Goal: Task Accomplishment & Management: Complete application form

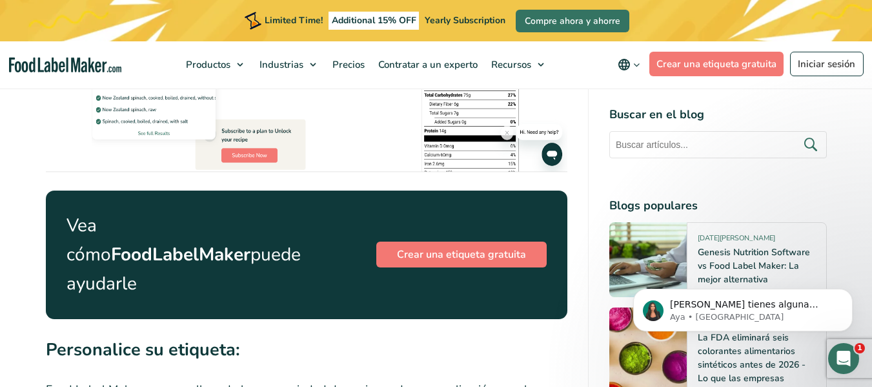
scroll to position [2253, 0]
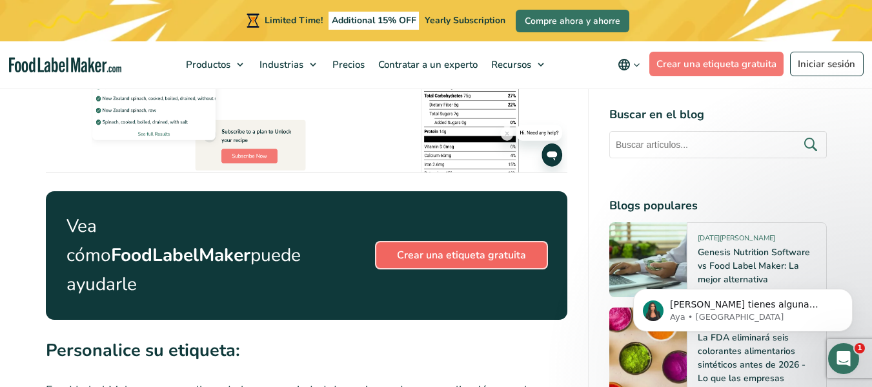
click at [467, 251] on link "Crear una etiqueta gratuita" at bounding box center [461, 255] width 170 height 26
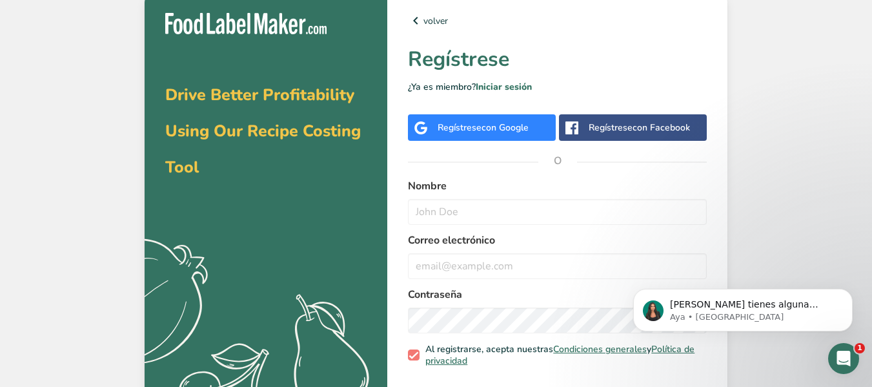
click at [492, 127] on span "con Google" at bounding box center [505, 127] width 47 height 12
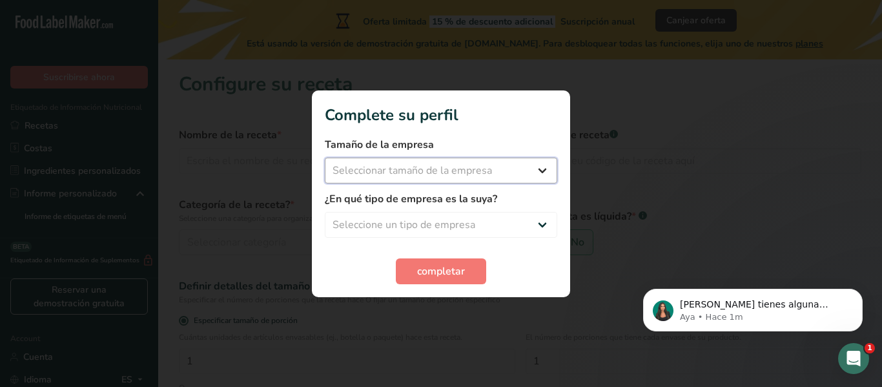
click at [537, 170] on select "Seleccionar tamaño de la empresa Menos de 10 empleados De 10 a 50 empleados De …" at bounding box center [441, 171] width 232 height 26
select select "1"
click at [325, 158] on select "Seleccionar tamaño de la empresa Menos de 10 empleados De 10 a 50 empleados De …" at bounding box center [441, 171] width 232 height 26
click at [545, 222] on select "Seleccione un tipo de empresa Fabricante de alimentos envasados Restaurante y c…" at bounding box center [441, 225] width 232 height 26
select select "1"
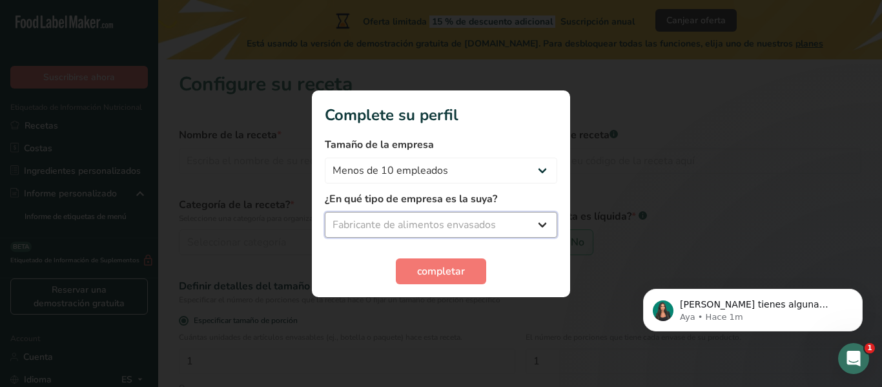
click at [325, 212] on select "Seleccione un tipo de empresa Fabricante de alimentos envasados Restaurante y c…" at bounding box center [441, 225] width 232 height 26
click at [426, 276] on span "completar" at bounding box center [441, 270] width 48 height 15
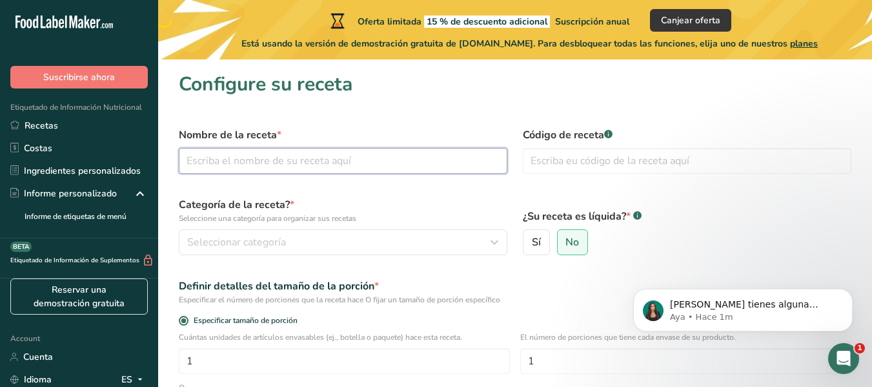
click at [315, 159] on input "text" at bounding box center [343, 161] width 329 height 26
type input "Barra mani"
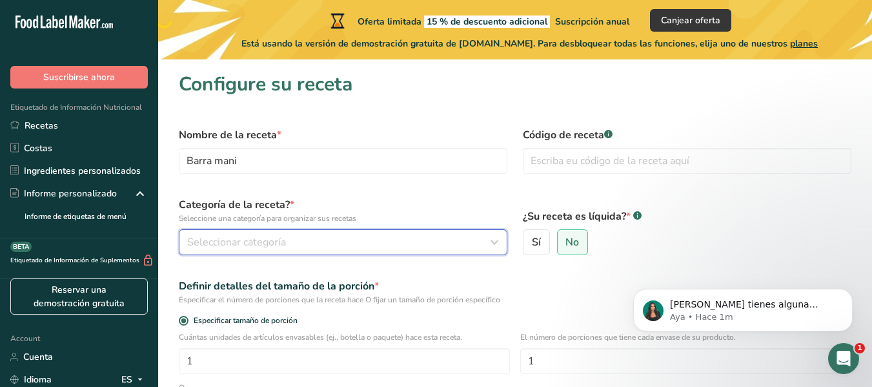
click at [300, 247] on div "Seleccionar categoría" at bounding box center [339, 241] width 304 height 15
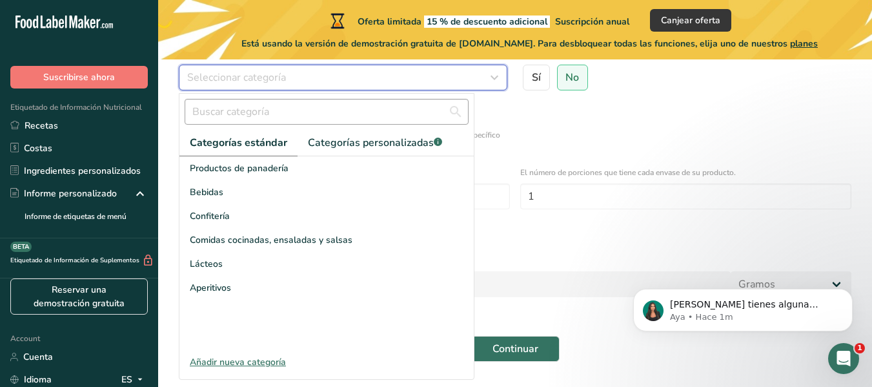
scroll to position [165, 0]
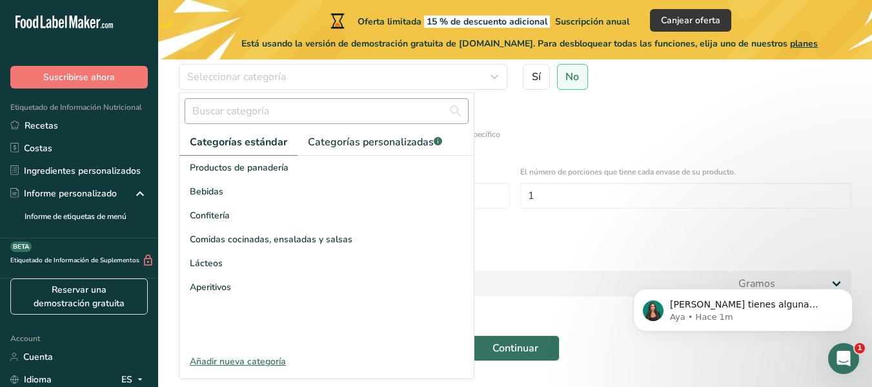
click at [289, 284] on div "Aperitivos" at bounding box center [326, 287] width 294 height 24
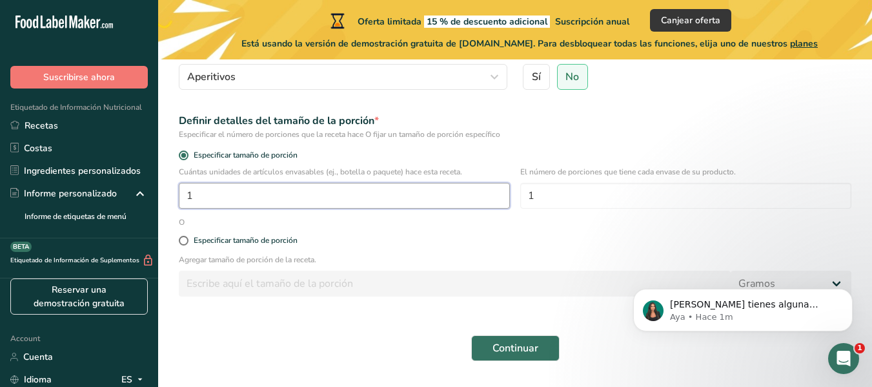
click at [345, 198] on input "1" at bounding box center [344, 196] width 331 height 26
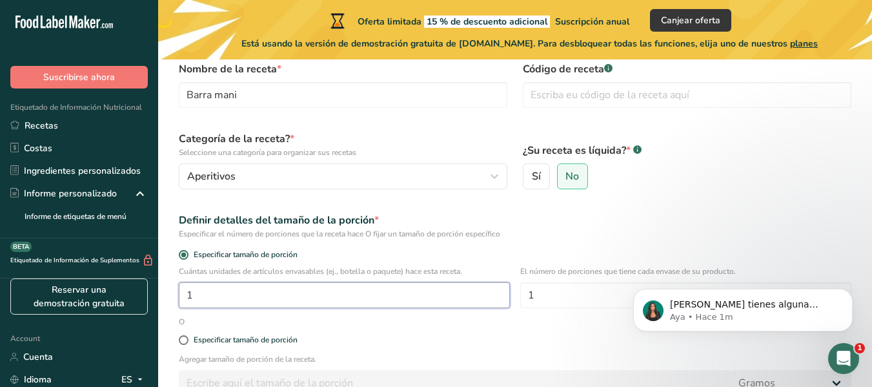
scroll to position [65, 0]
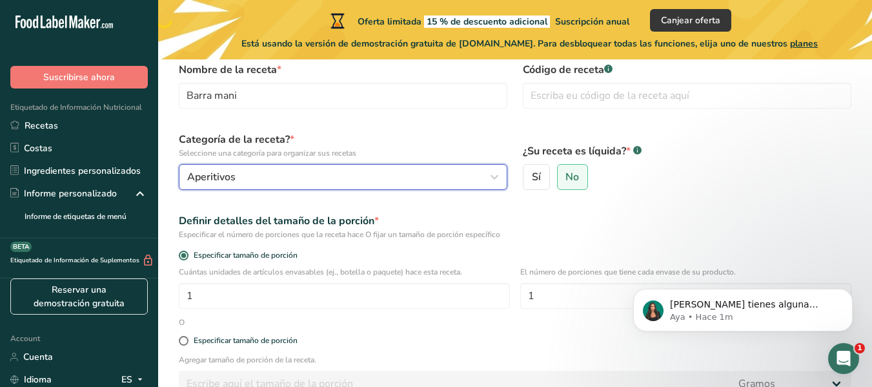
click at [343, 179] on div "Aperitivos" at bounding box center [339, 176] width 304 height 15
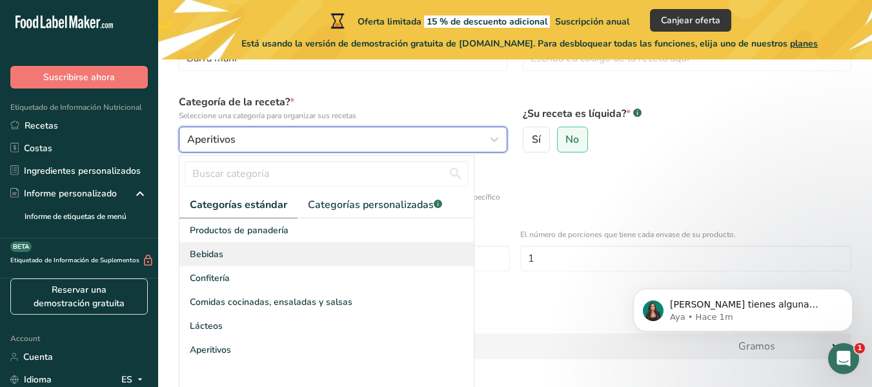
scroll to position [102, 0]
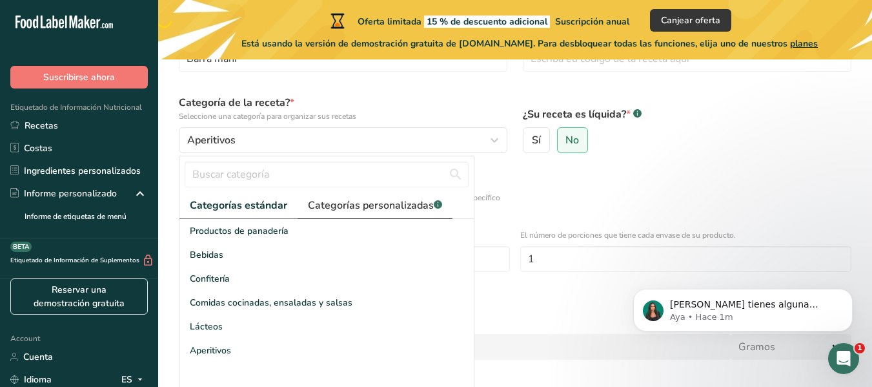
click at [402, 197] on link "Categorías personalizadas .a-a{fill:#347362;}.b-a{fill:#fff;}" at bounding box center [375, 205] width 155 height 26
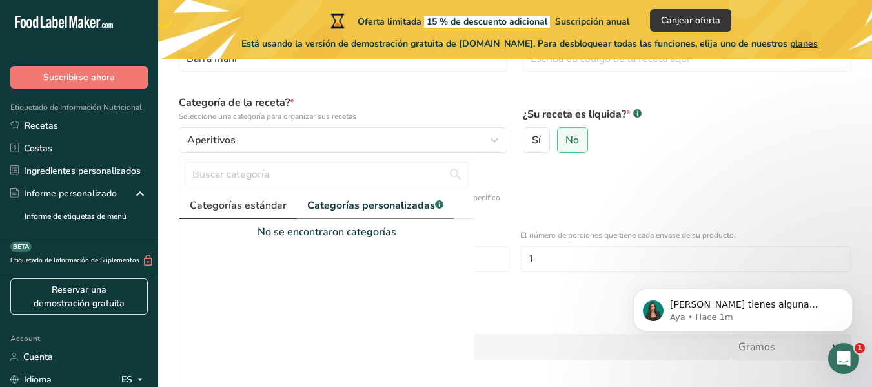
click at [267, 205] on span "Categorías estándar" at bounding box center [238, 205] width 97 height 15
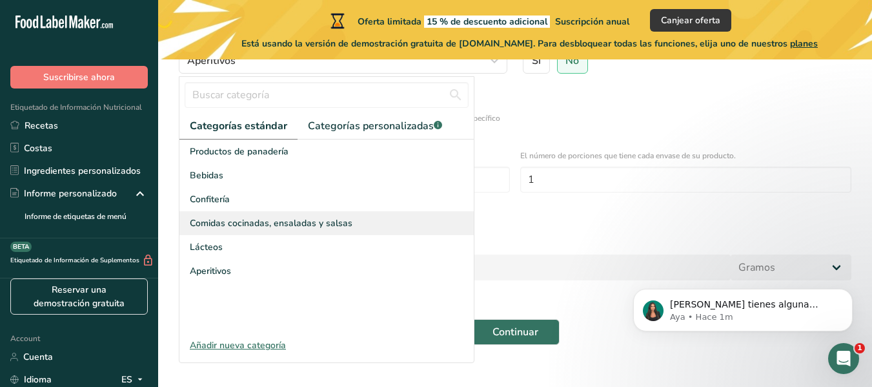
scroll to position [182, 0]
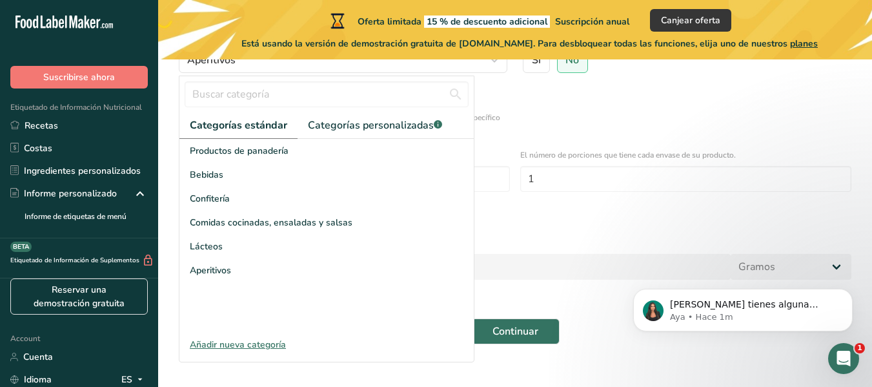
click at [238, 344] on div "Añadir nueva categoría" at bounding box center [326, 345] width 294 height 14
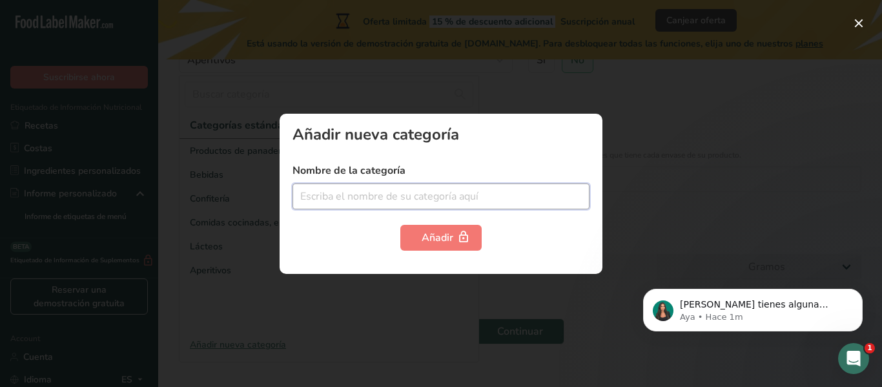
click at [367, 198] on input "text" at bounding box center [440, 196] width 297 height 26
type input "b"
type input "Snack"
click at [516, 165] on label "Nombre de la categoría" at bounding box center [440, 170] width 297 height 15
click at [857, 21] on button "button" at bounding box center [858, 23] width 21 height 21
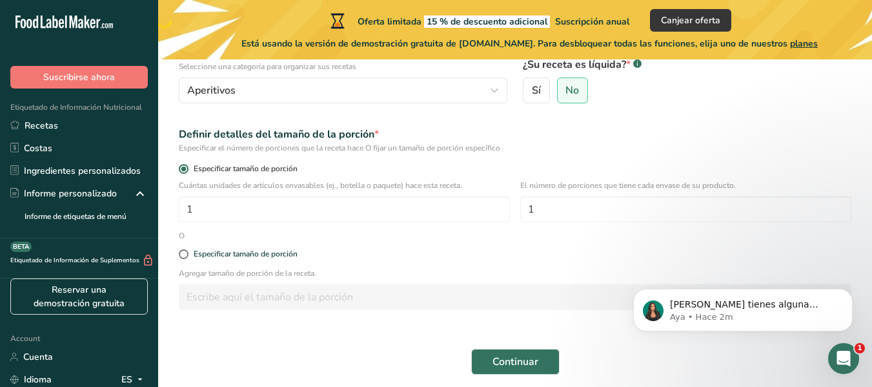
scroll to position [151, 0]
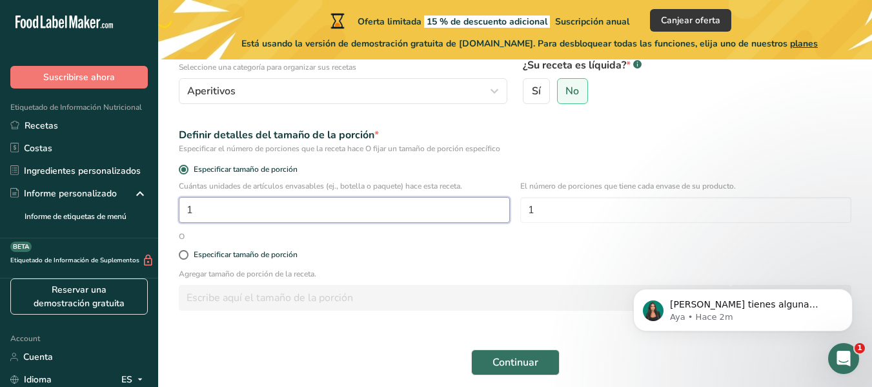
click at [297, 214] on input "1" at bounding box center [344, 210] width 331 height 26
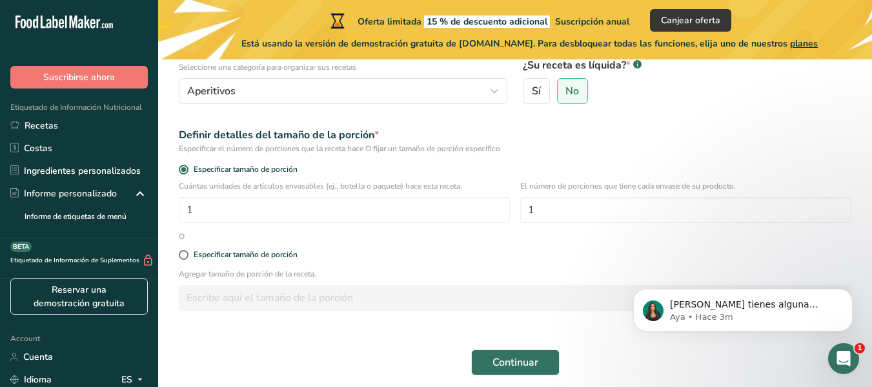
click at [371, 274] on p "Agregar tamaño de porción de la receta." at bounding box center [515, 274] width 673 height 12
click at [187, 257] on span at bounding box center [184, 255] width 10 height 10
click at [187, 257] on input "Especificar tamaño de porción" at bounding box center [183, 254] width 8 height 8
radio input "true"
radio input "false"
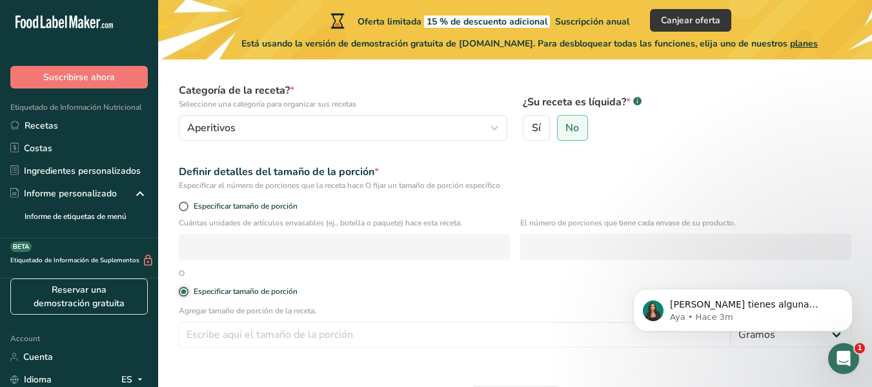
scroll to position [114, 0]
click at [184, 207] on span at bounding box center [184, 207] width 10 height 10
click at [184, 207] on input "Especificar tamaño de porción" at bounding box center [183, 207] width 8 height 8
radio input "true"
radio input "false"
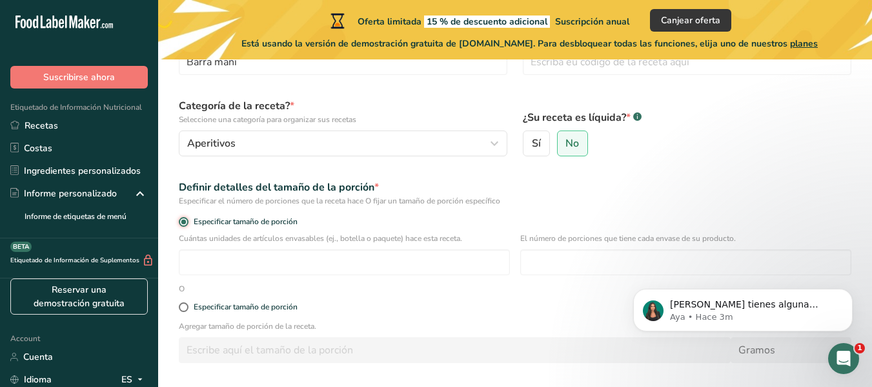
scroll to position [109, 0]
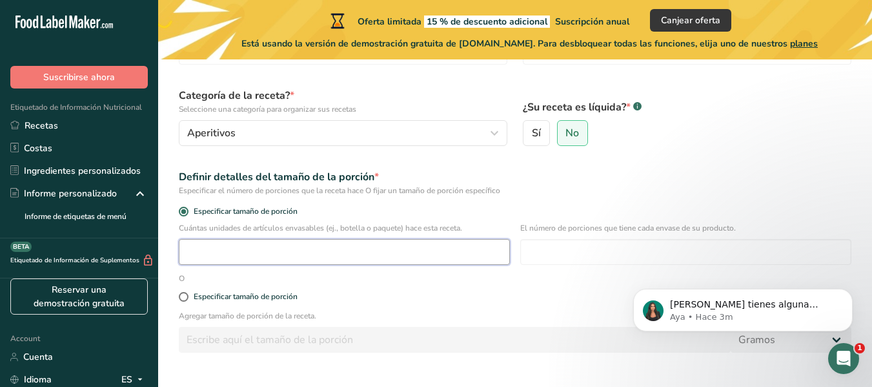
click at [228, 260] on input "number" at bounding box center [344, 252] width 331 height 26
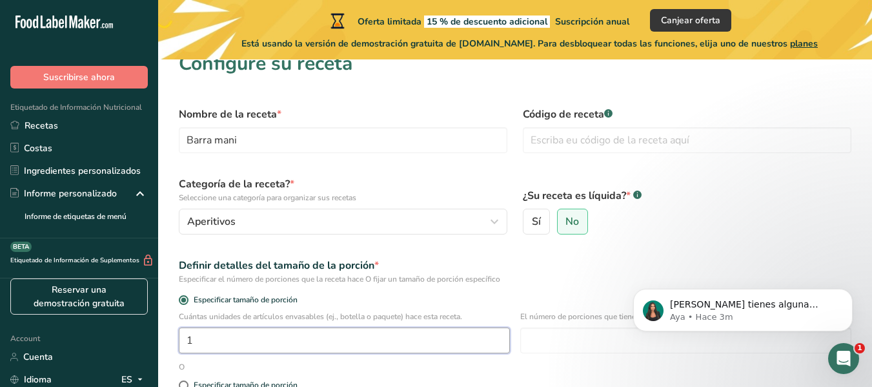
scroll to position [0, 0]
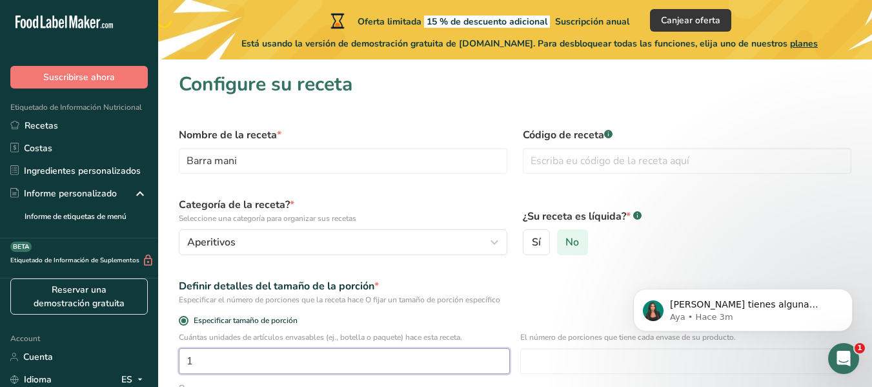
type input "1"
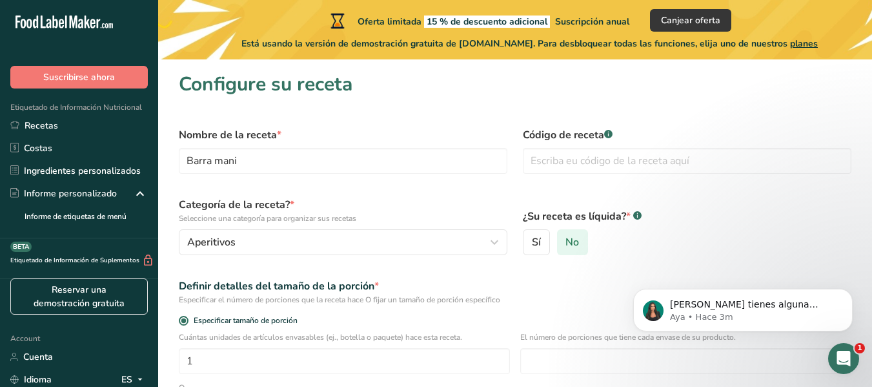
click at [580, 245] on label "No" at bounding box center [573, 242] width 32 height 26
click at [566, 245] on input "No" at bounding box center [562, 242] width 8 height 8
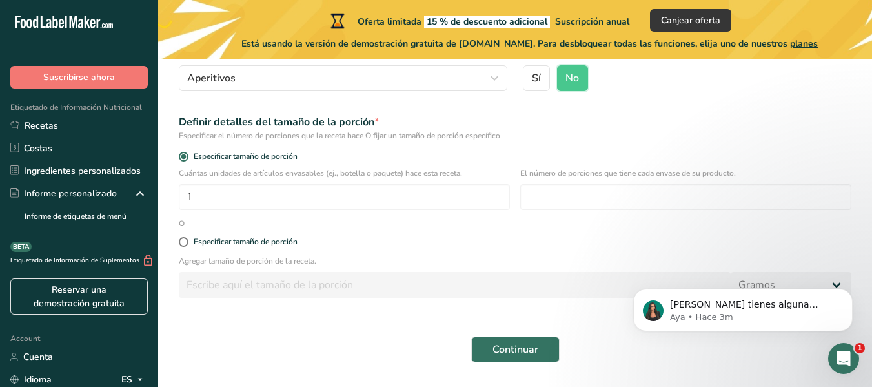
scroll to position [165, 0]
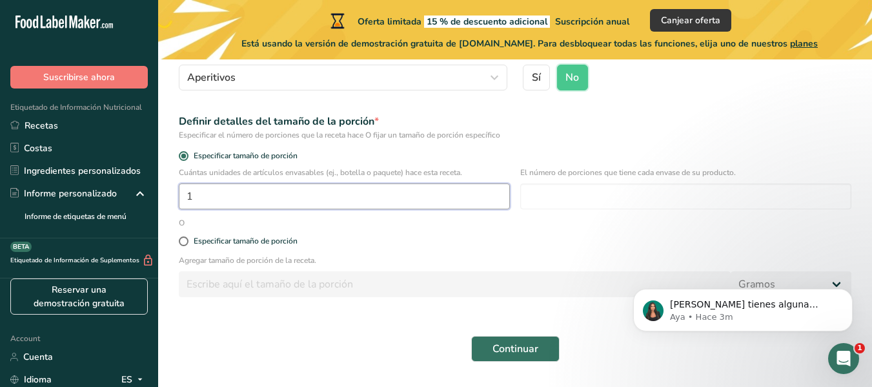
click at [258, 194] on input "1" at bounding box center [344, 196] width 331 height 26
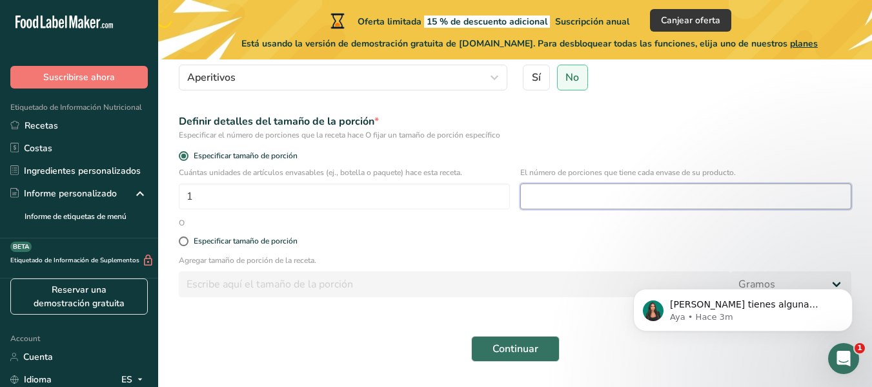
click at [616, 194] on input "number" at bounding box center [685, 196] width 331 height 26
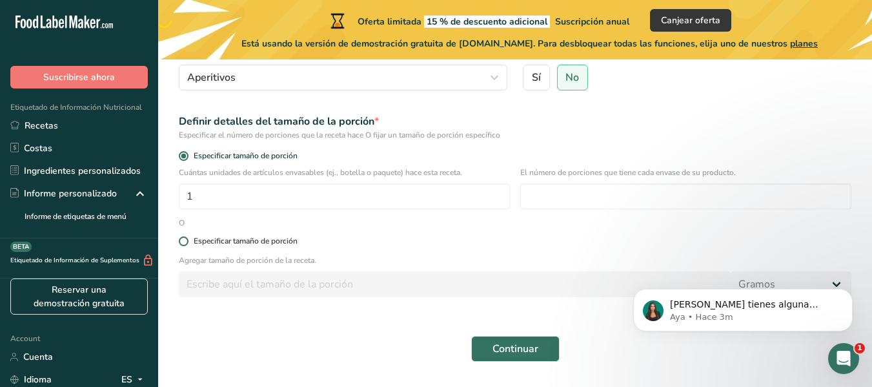
click at [183, 238] on span at bounding box center [184, 241] width 10 height 10
click at [183, 238] on input "Especificar tamaño de porción" at bounding box center [183, 241] width 8 height 8
radio input "true"
radio input "false"
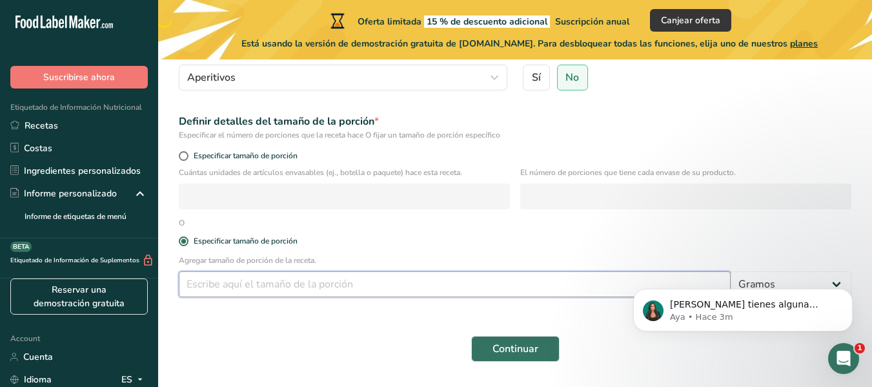
click at [233, 290] on input "number" at bounding box center [455, 284] width 552 height 26
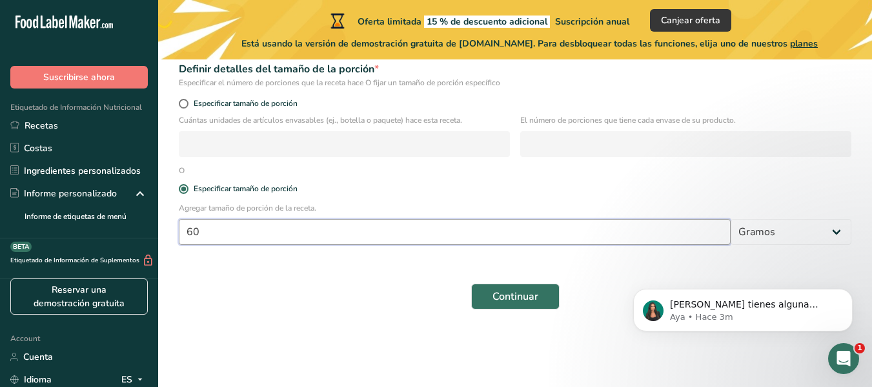
scroll to position [215, 0]
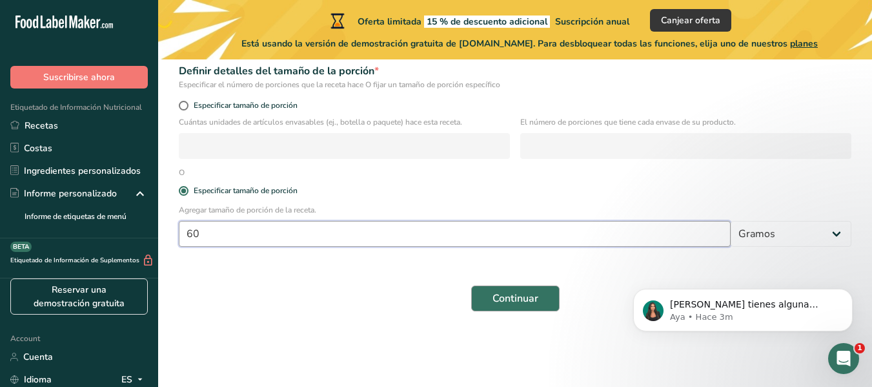
type input "60"
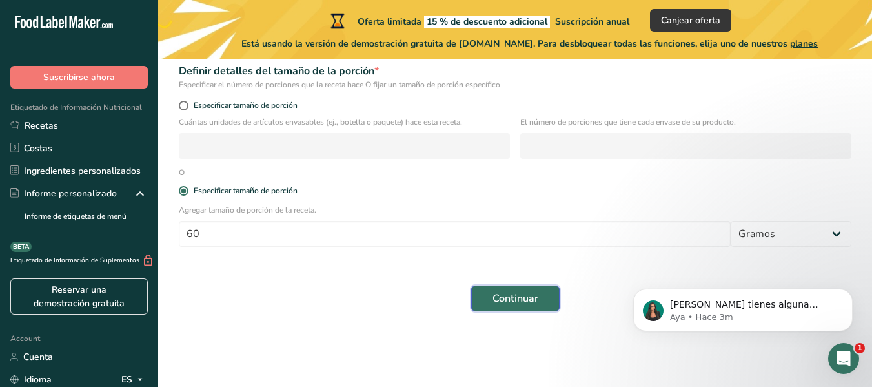
click at [535, 306] on button "Continuar" at bounding box center [515, 298] width 88 height 26
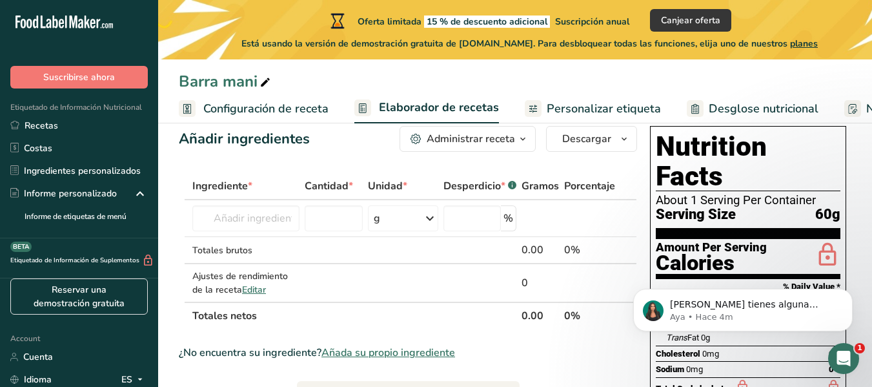
scroll to position [27, 0]
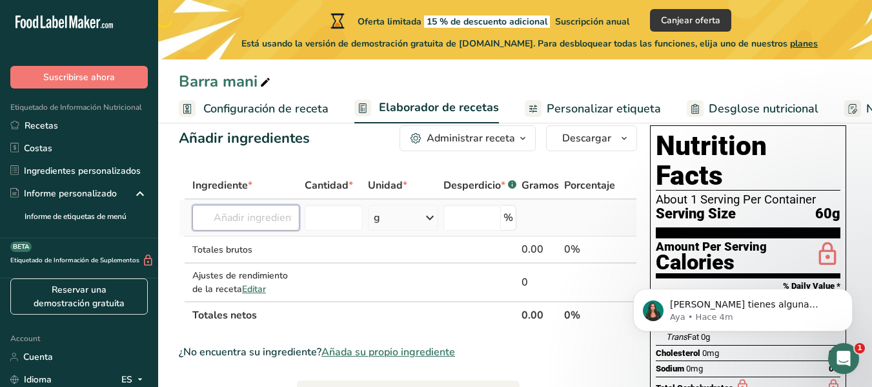
click at [283, 223] on input "text" at bounding box center [245, 218] width 107 height 26
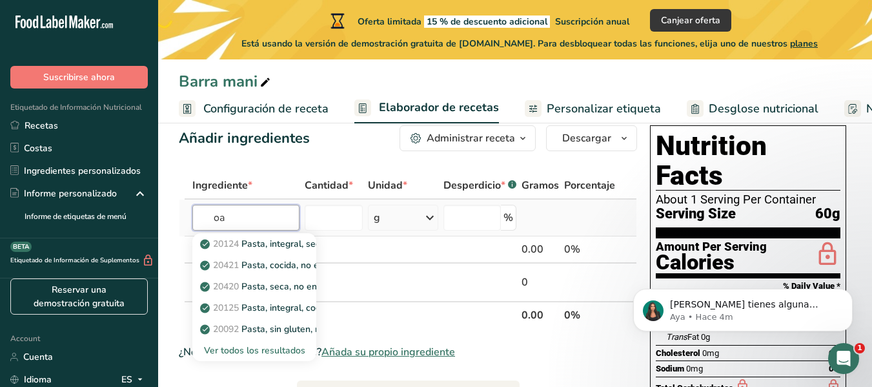
type input "o"
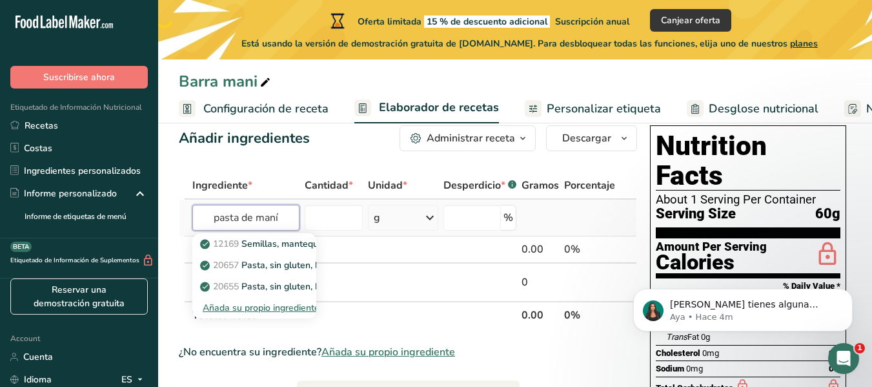
type input "pasta de maní"
click at [300, 311] on div "Añada su propio ingrediente" at bounding box center [254, 308] width 103 height 14
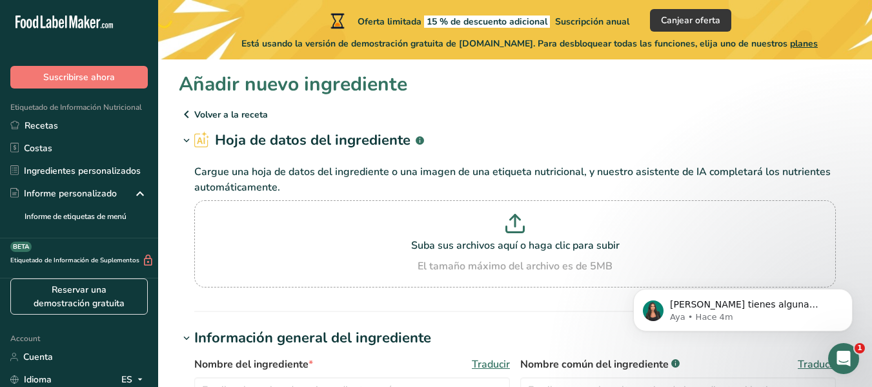
click at [245, 112] on p "Volver a la receta" at bounding box center [515, 114] width 673 height 15
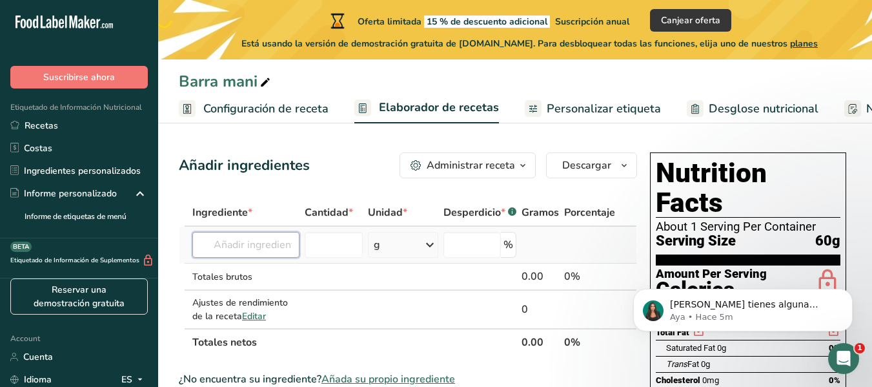
click at [274, 248] on input "text" at bounding box center [245, 245] width 107 height 26
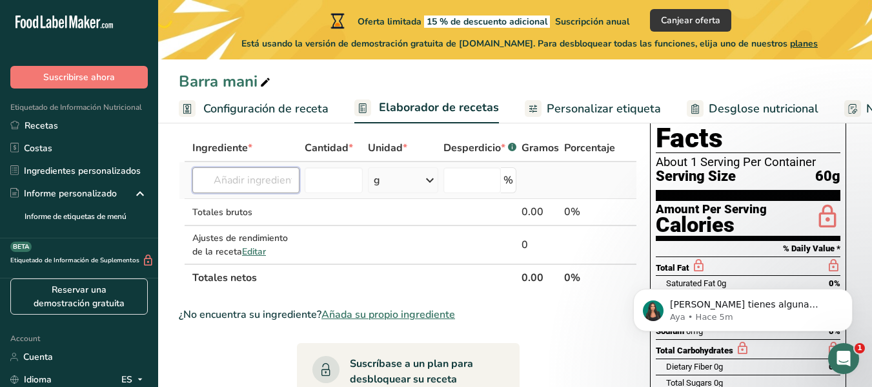
scroll to position [63, 0]
